Goal: Information Seeking & Learning: Learn about a topic

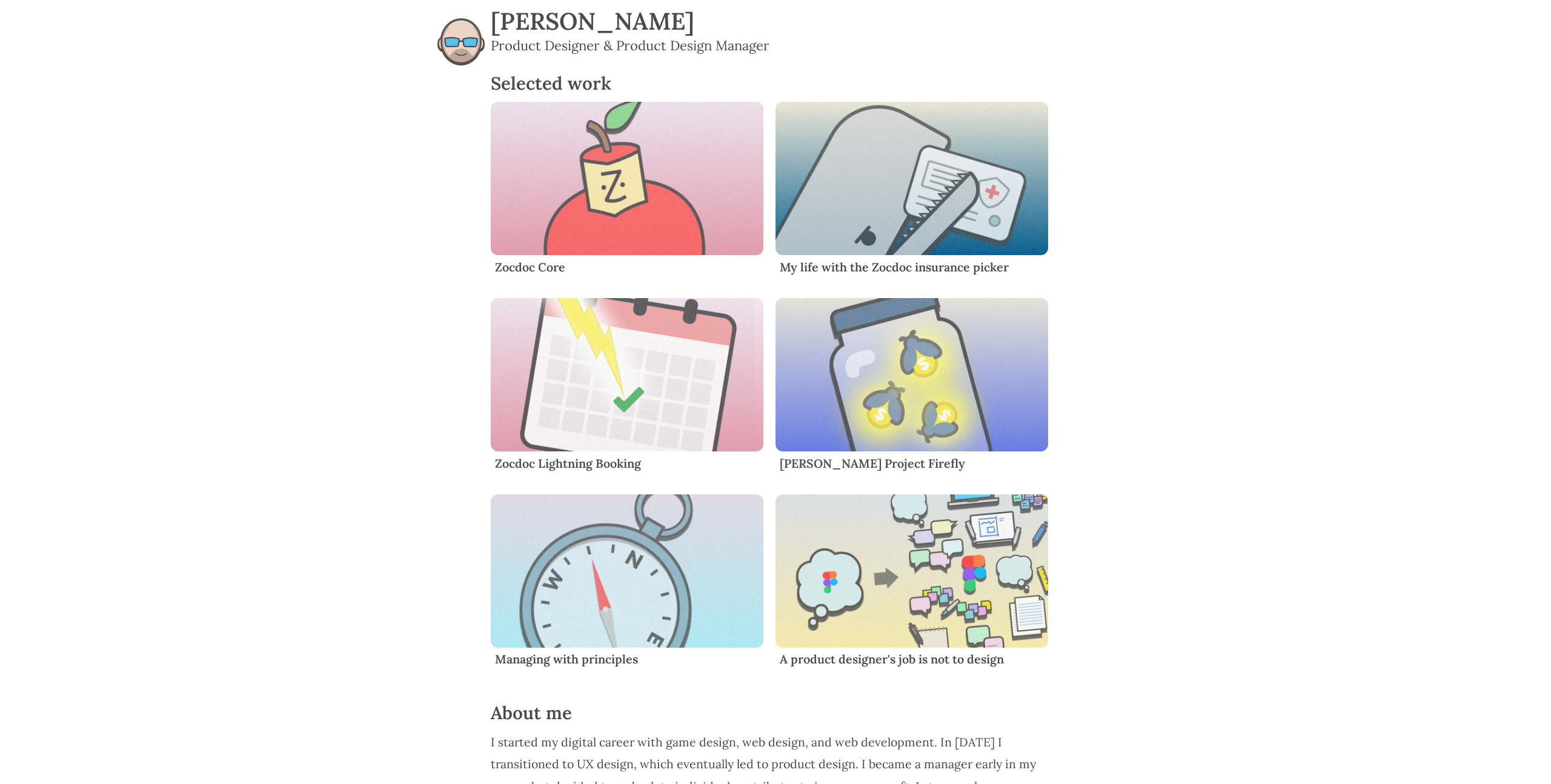
scroll to position [10, 0]
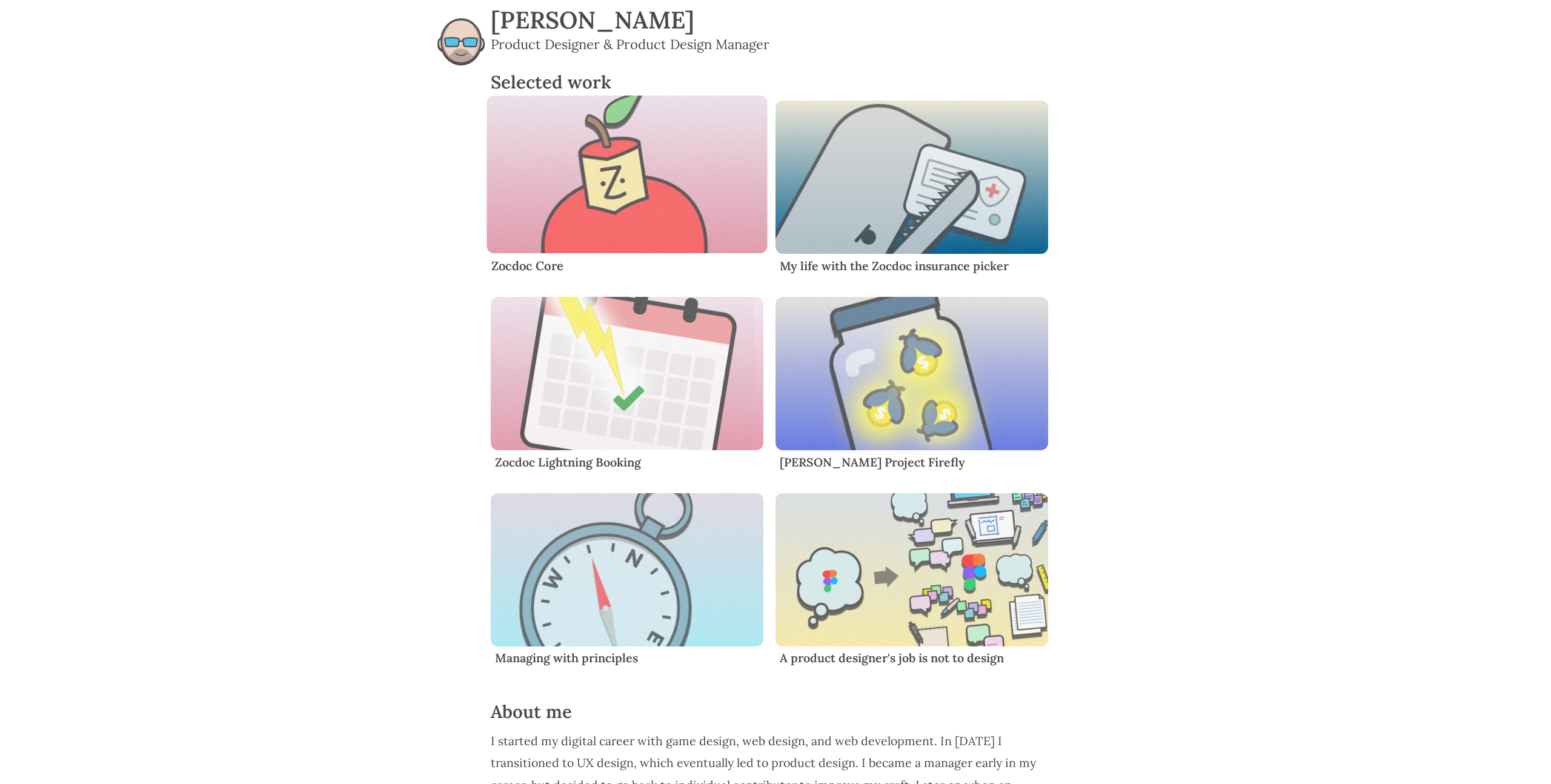
click at [672, 169] on img "Content" at bounding box center [627, 174] width 281 height 158
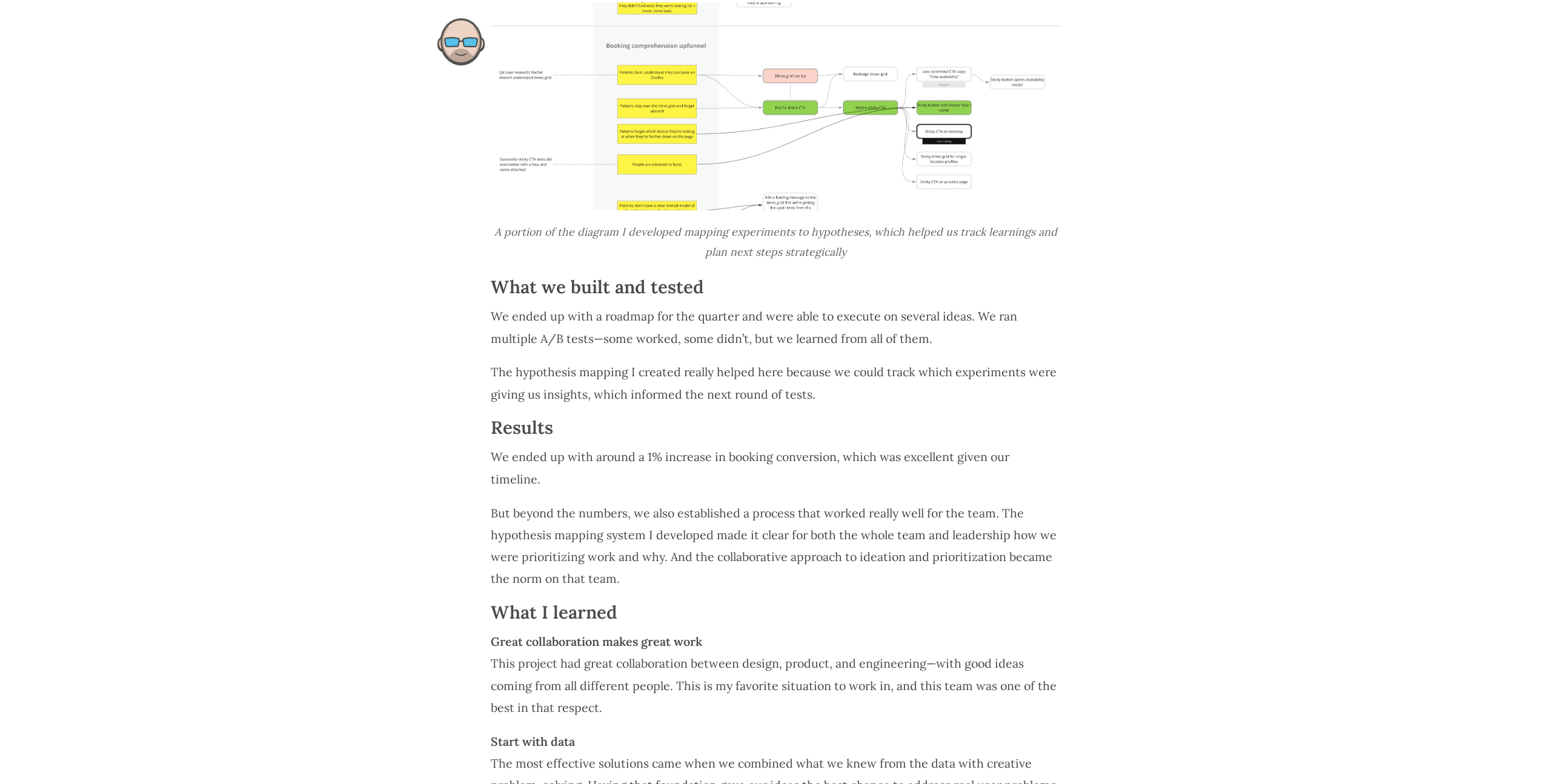
scroll to position [1333, 0]
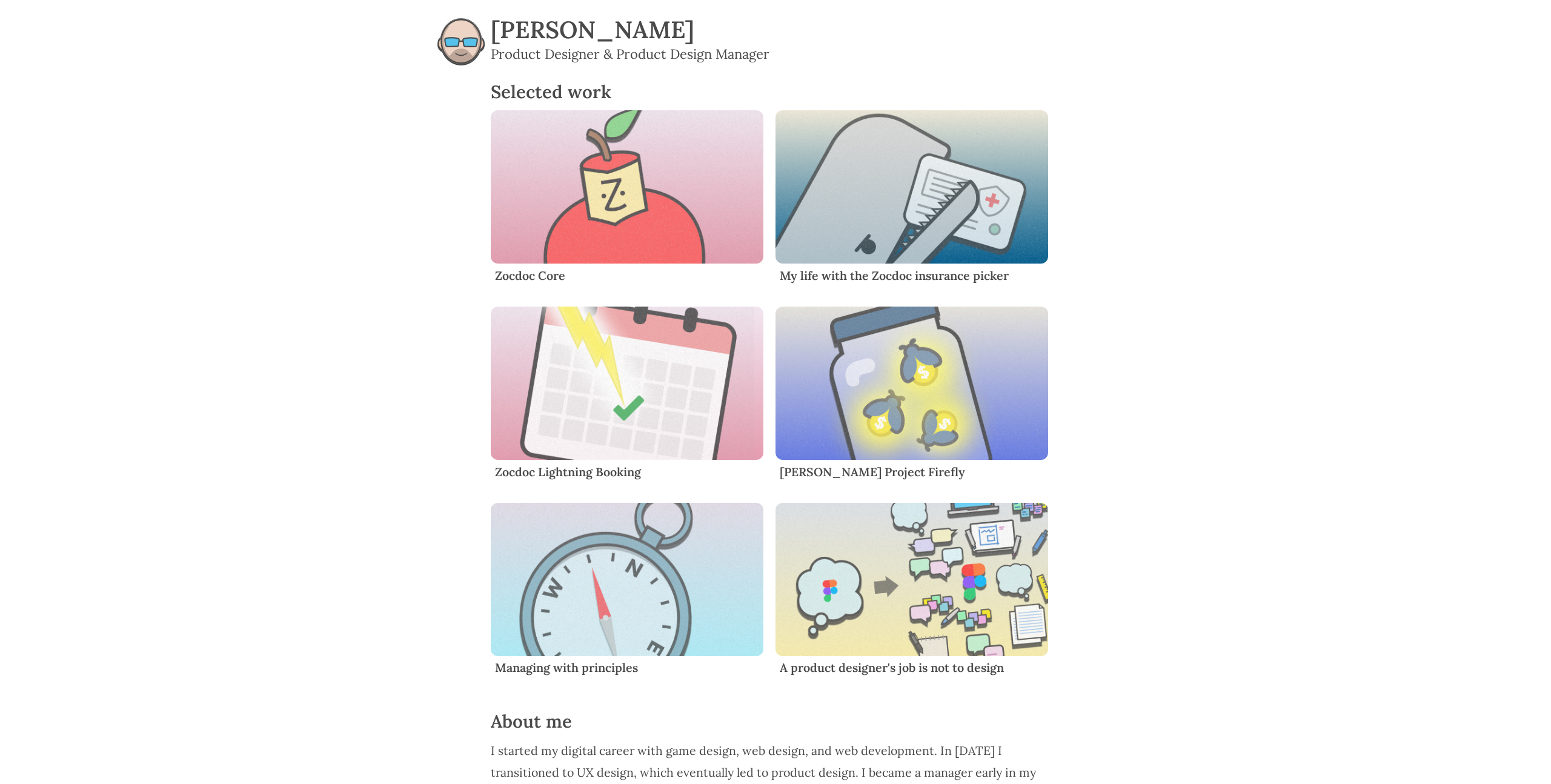
scroll to position [10, 0]
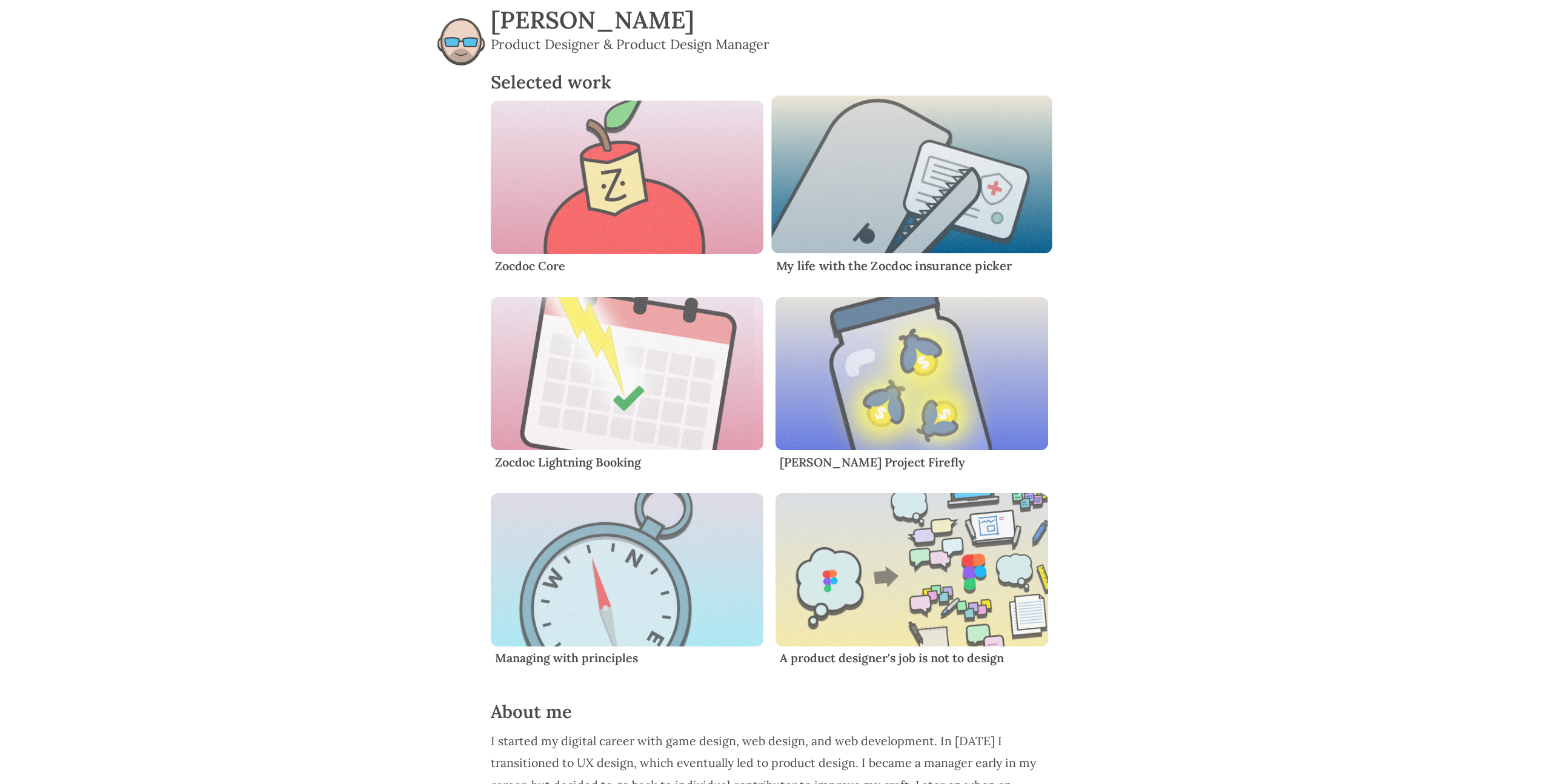
click at [832, 170] on img "Content" at bounding box center [912, 174] width 281 height 158
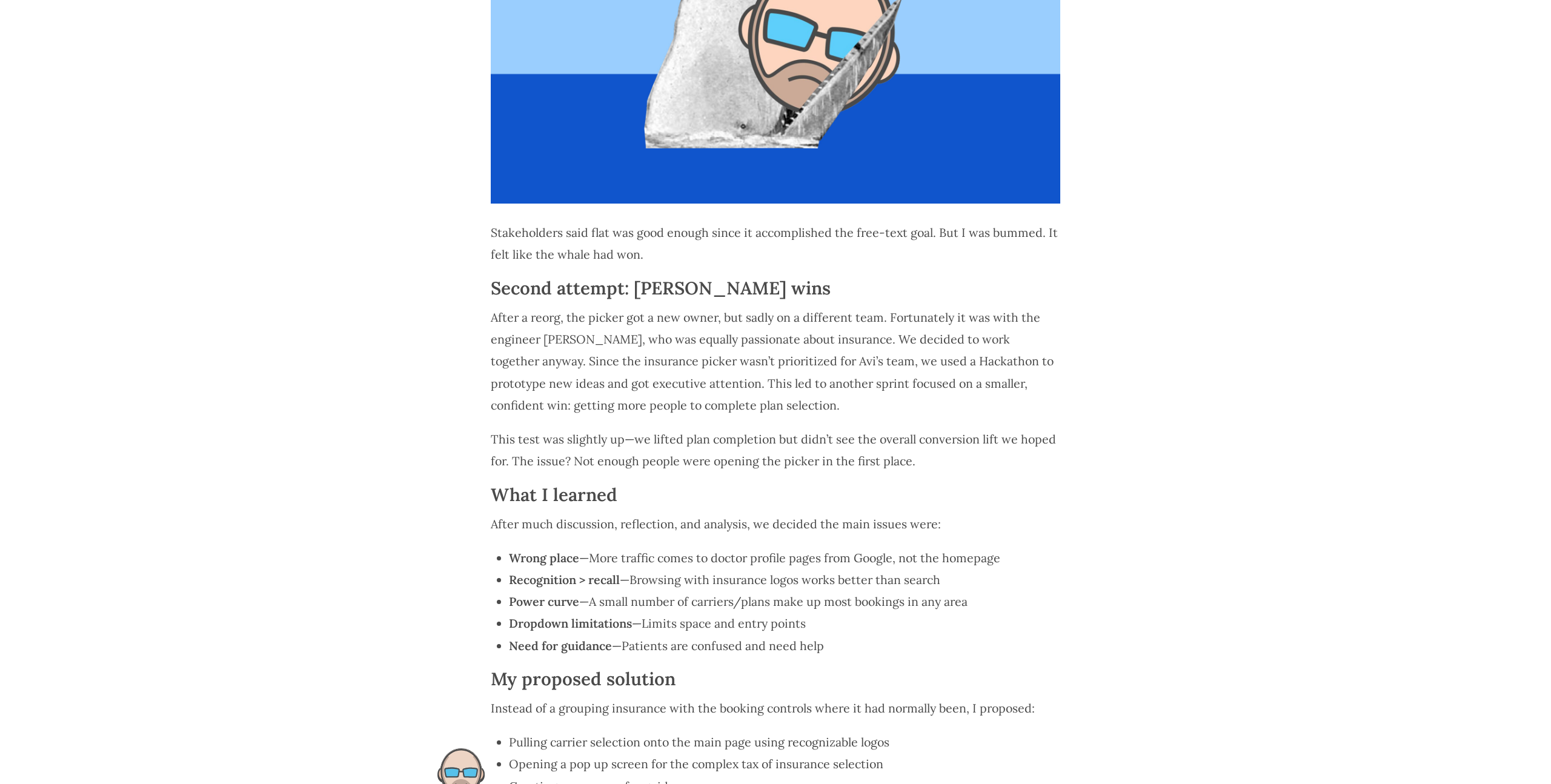
scroll to position [2729, 0]
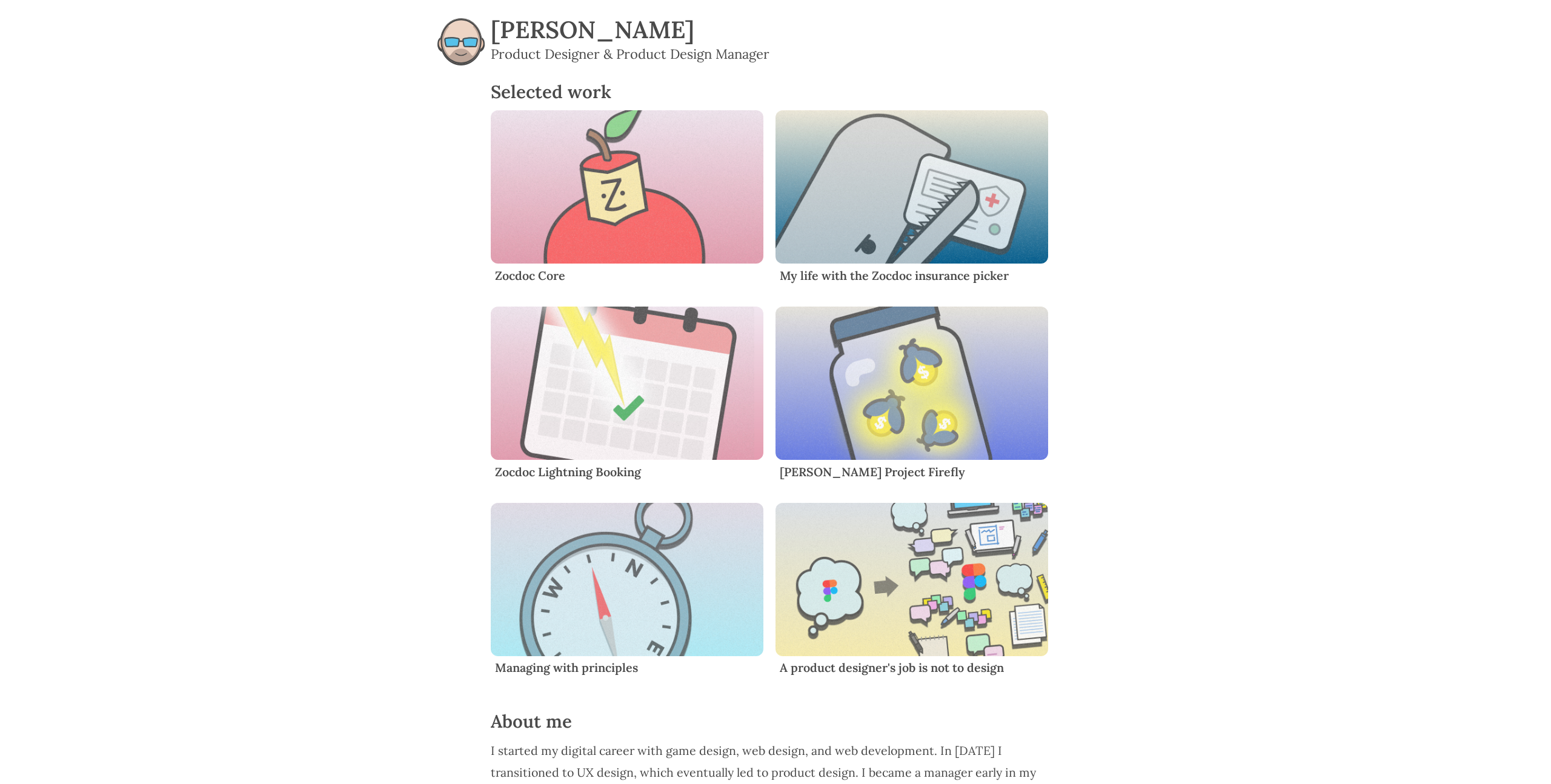
scroll to position [10, 0]
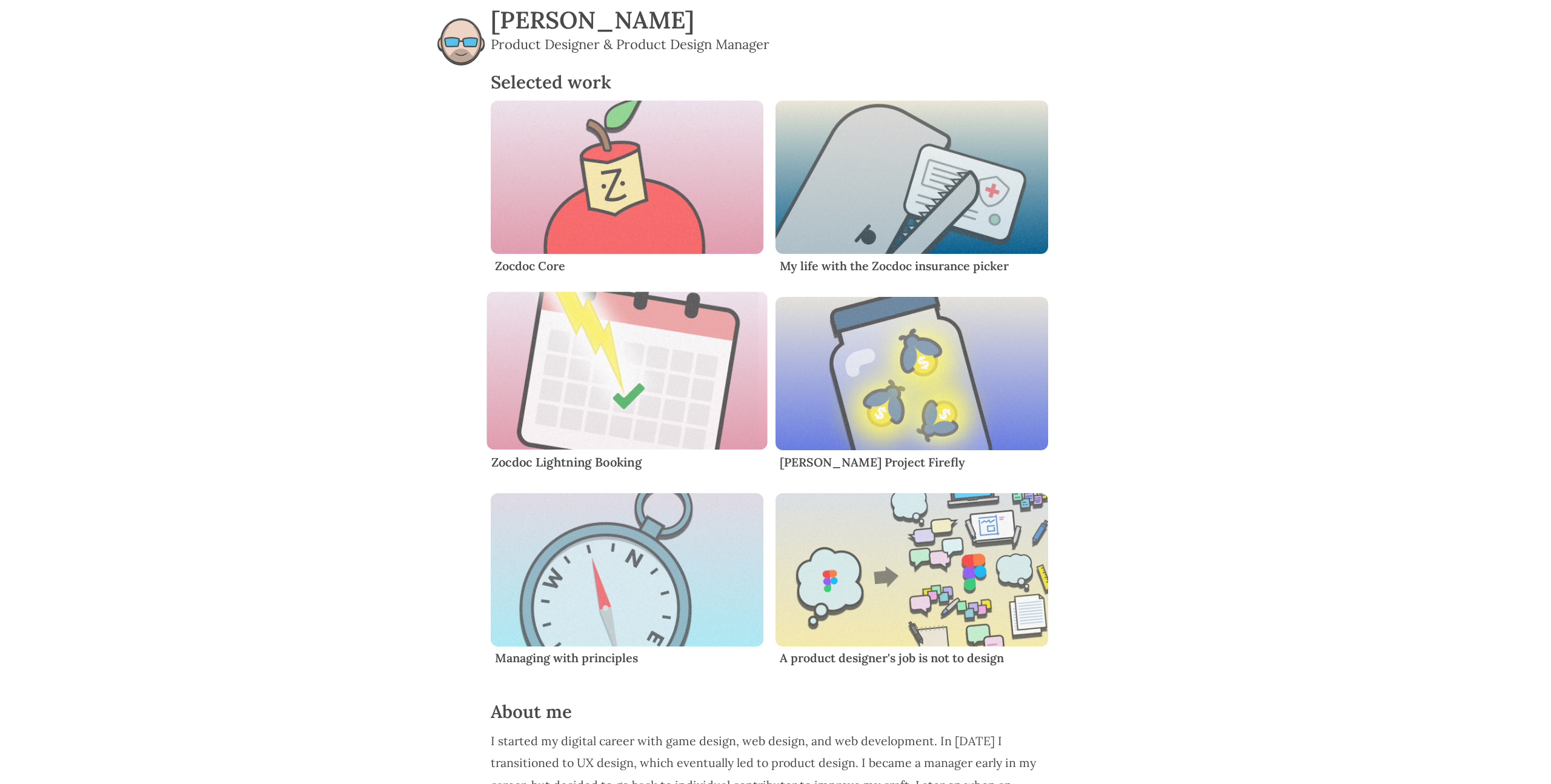
click at [619, 400] on img "Content" at bounding box center [627, 370] width 281 height 158
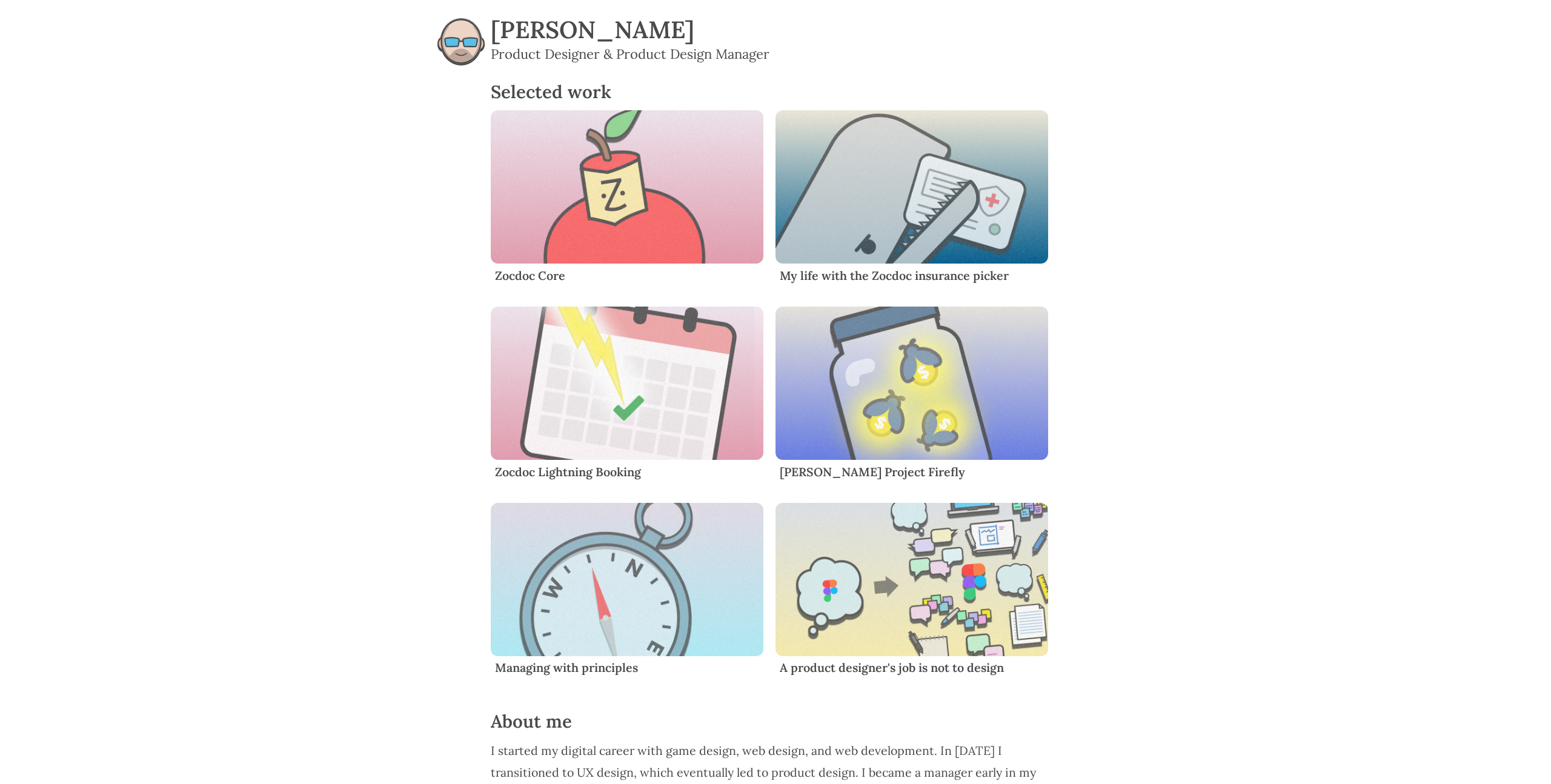
scroll to position [10, 0]
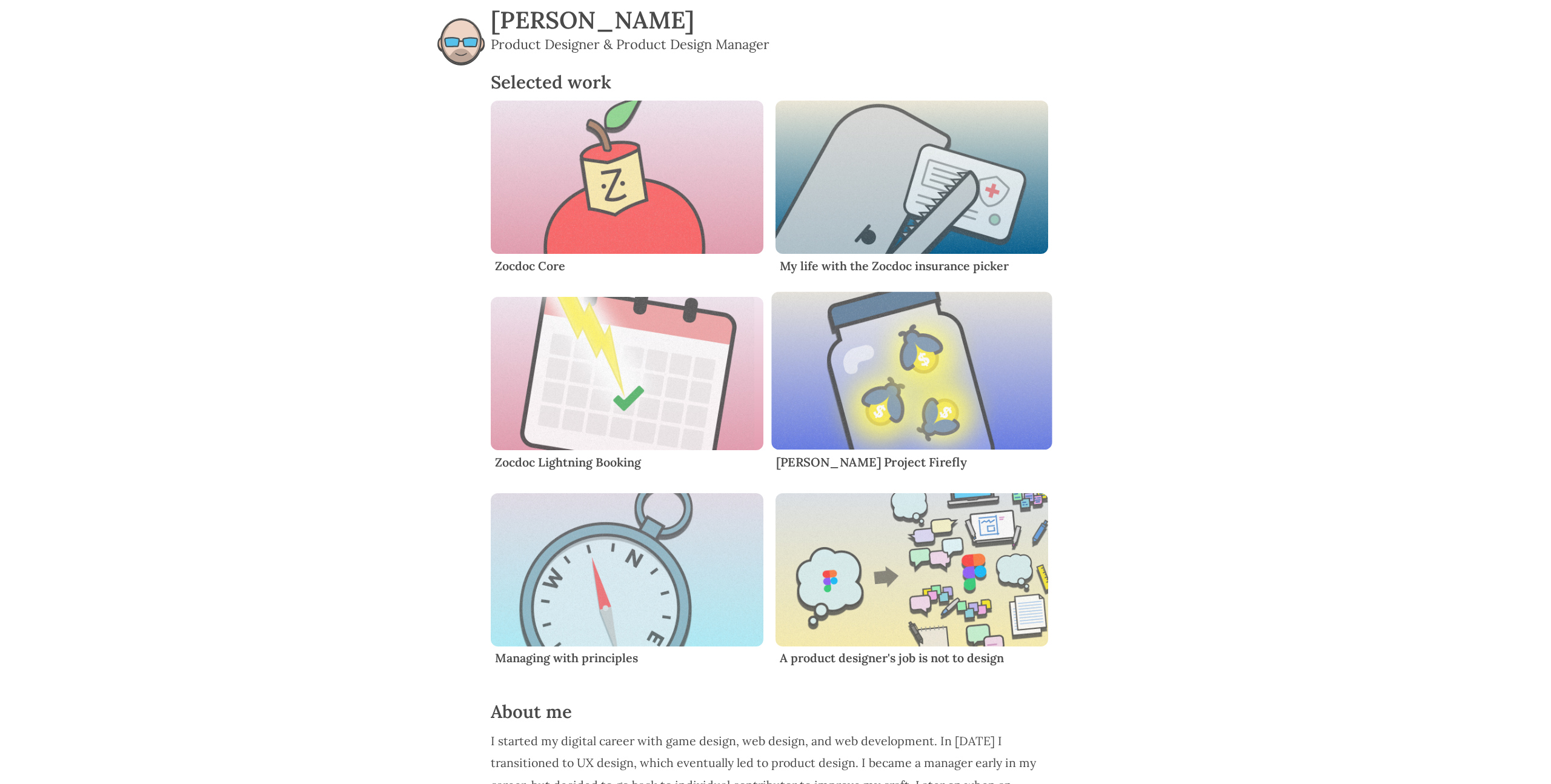
click at [960, 370] on img "Content" at bounding box center [912, 370] width 281 height 158
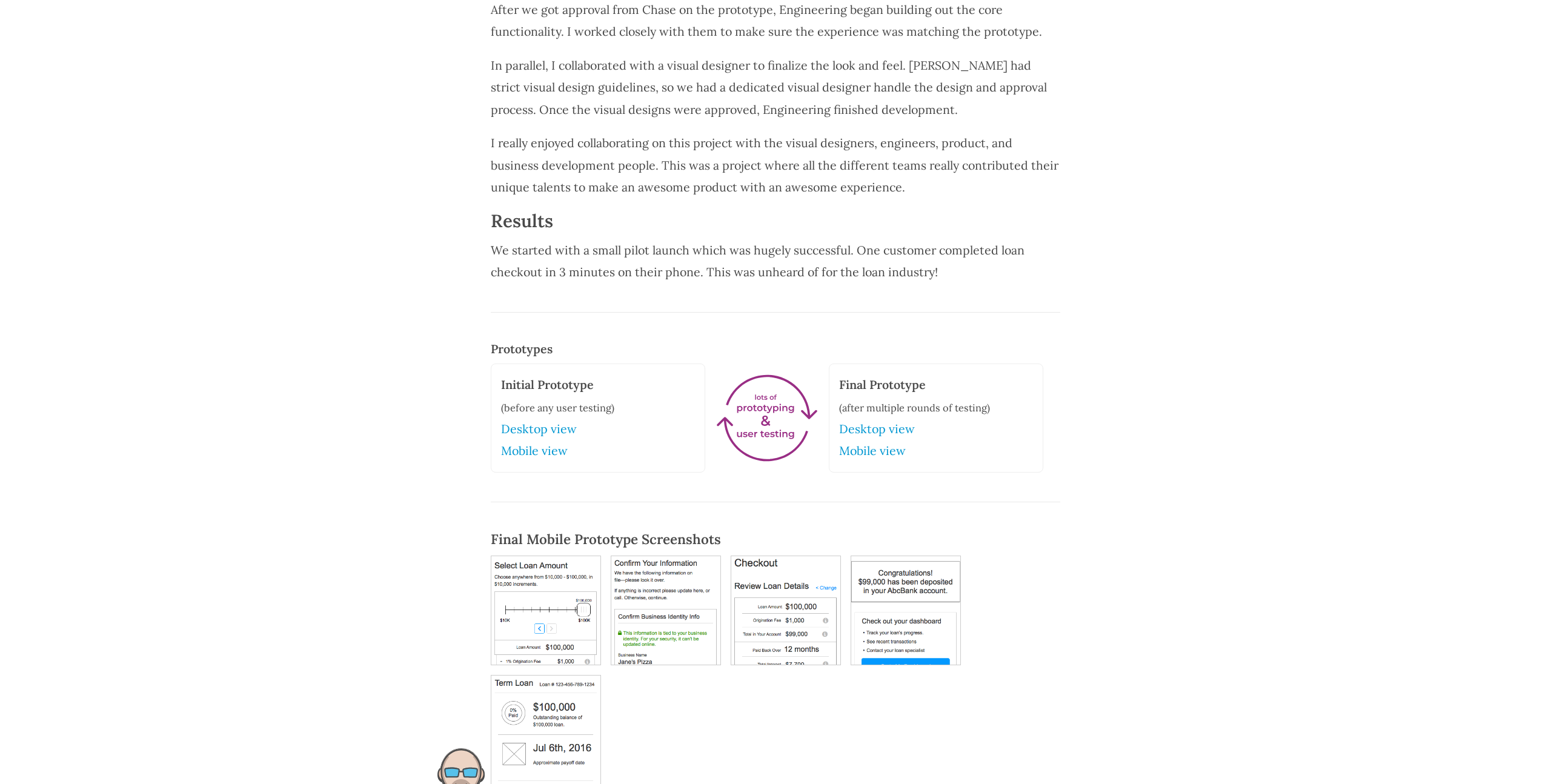
scroll to position [1826, 0]
